Goal: Transaction & Acquisition: Book appointment/travel/reservation

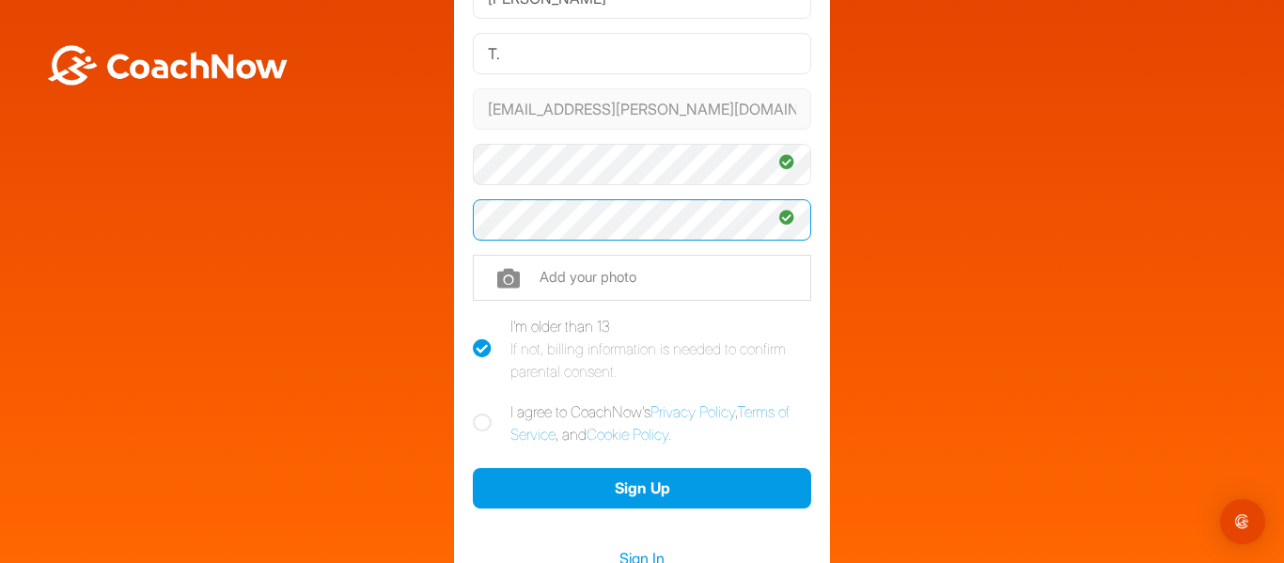
scroll to position [178, 0]
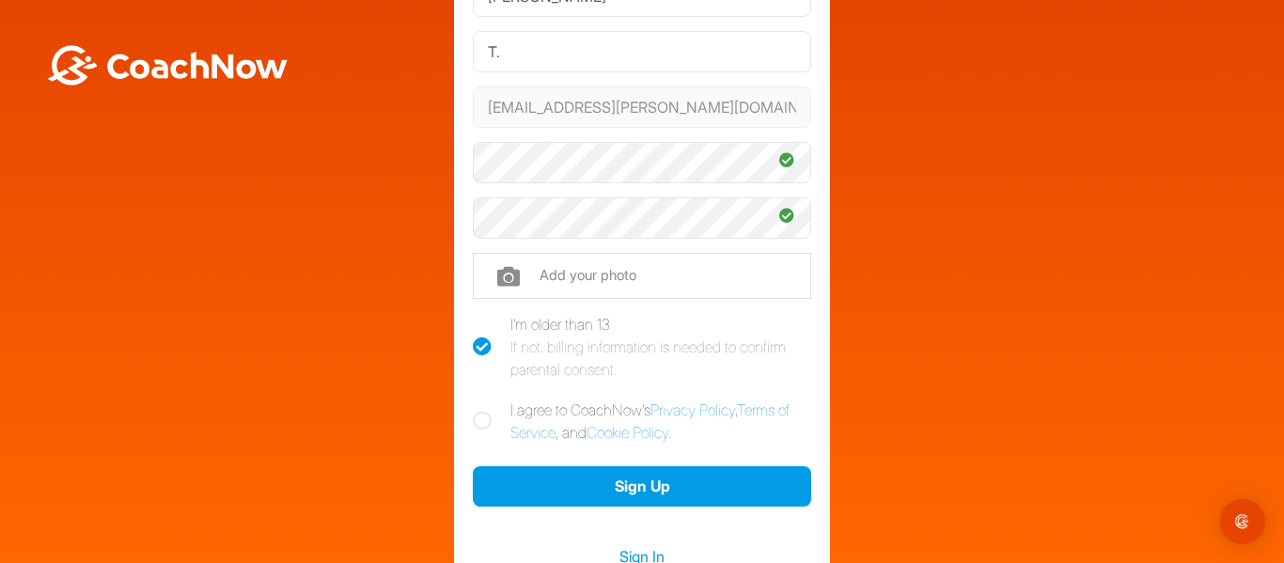
click at [475, 415] on icon at bounding box center [482, 421] width 19 height 19
click at [475, 411] on input "I agree to CoachNow's Privacy Policy , Terms of Service , and Cookie Policy ." at bounding box center [479, 404] width 12 height 12
checkbox input "true"
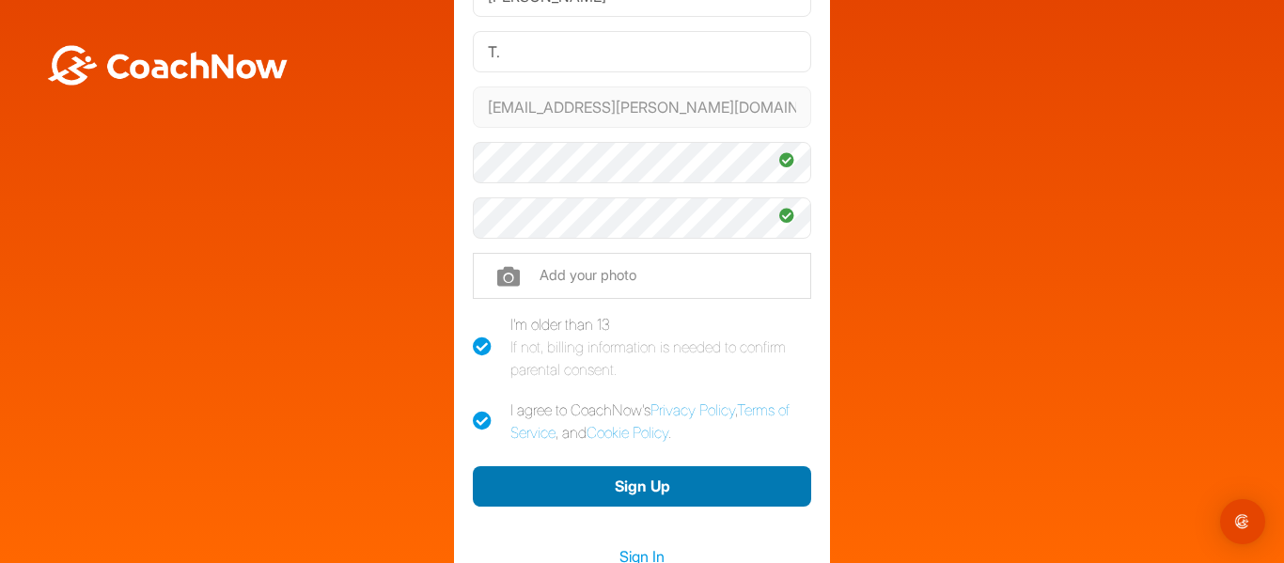
click at [570, 487] on button "Sign Up" at bounding box center [642, 486] width 338 height 40
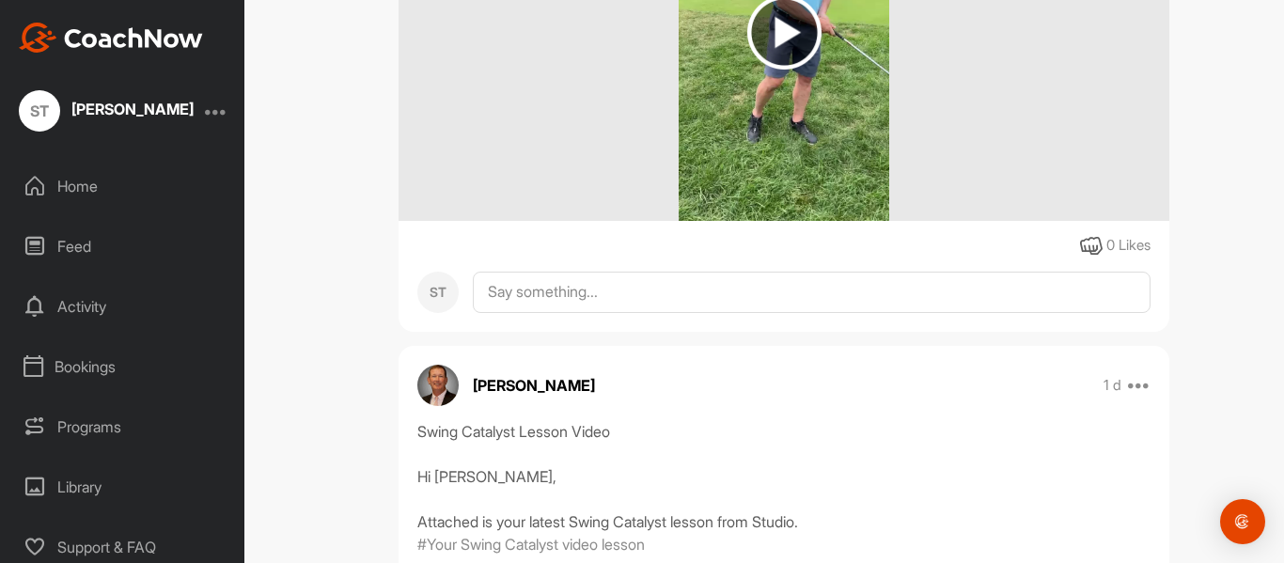
scroll to position [610, 0]
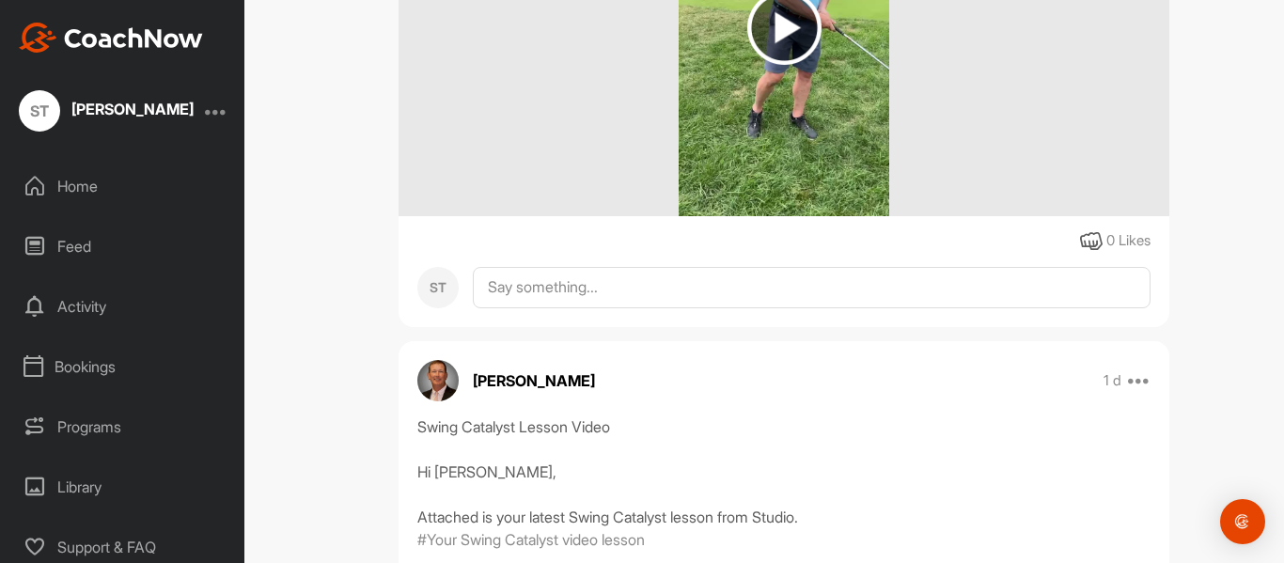
click at [88, 362] on div "Bookings" at bounding box center [123, 366] width 226 height 47
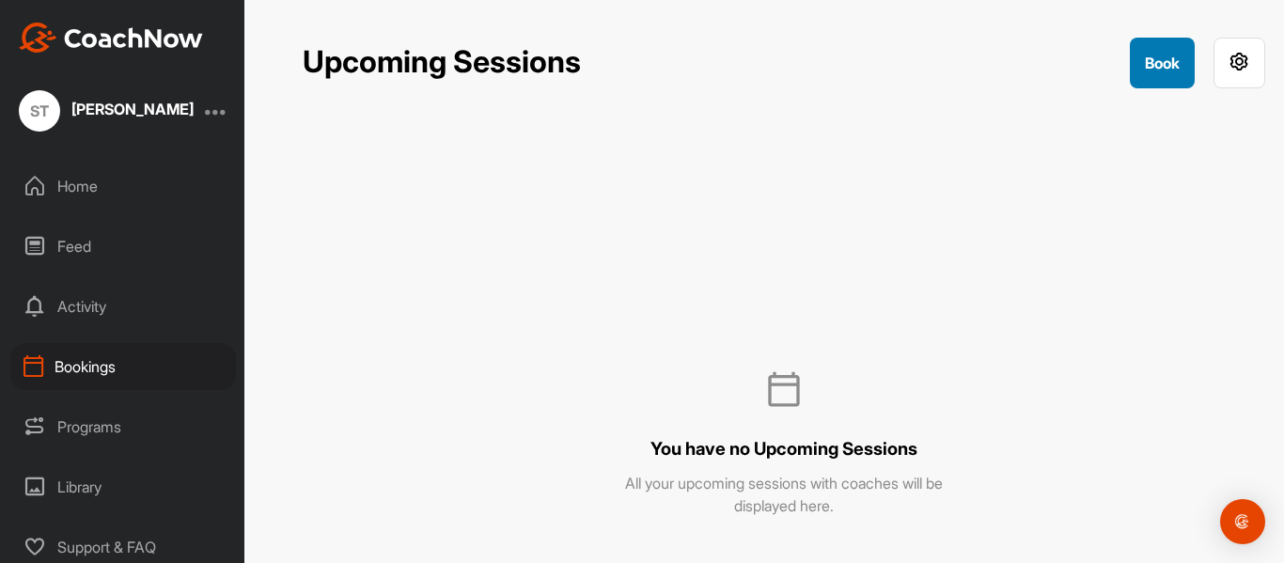
click at [1166, 55] on button "Book" at bounding box center [1162, 63] width 65 height 51
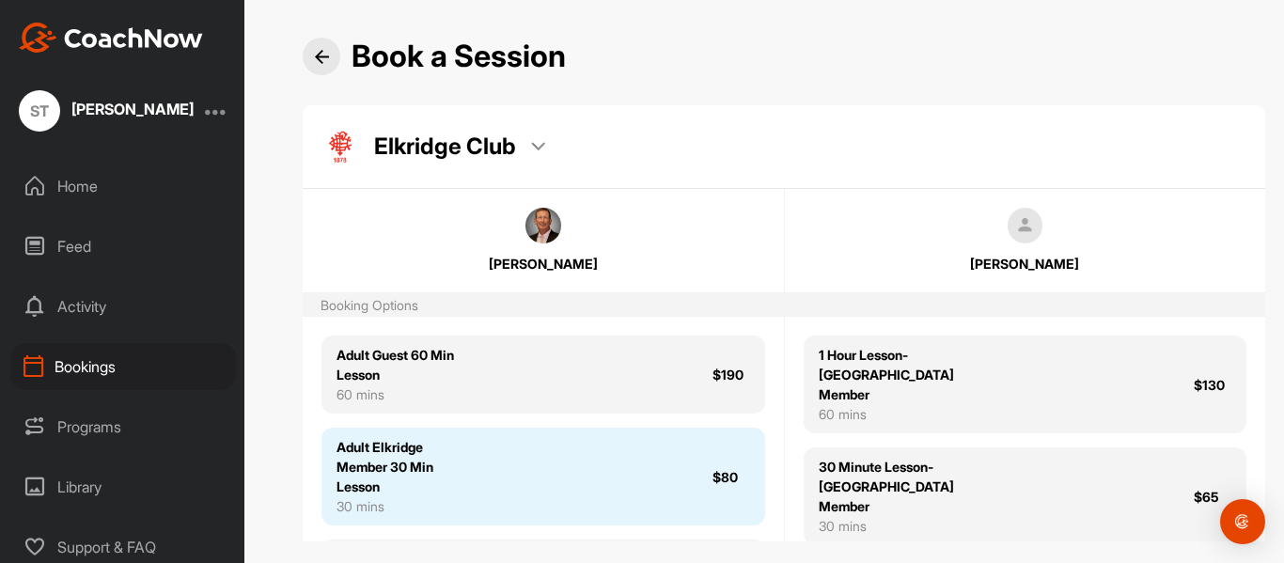
click at [414, 451] on div "Adult Elkridge Member 30 Min Lesson" at bounding box center [403, 466] width 135 height 59
